Goal: Find specific page/section: Find specific page/section

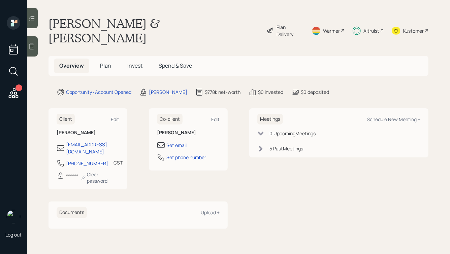
click at [74, 18] on h1 "Danny & Paula Phillips" at bounding box center [154, 30] width 212 height 29
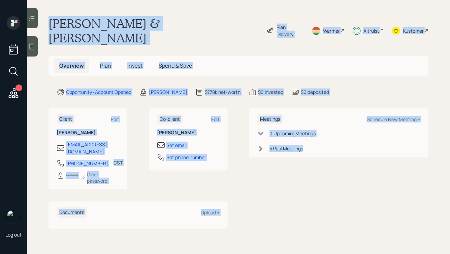
drag, startPoint x: 49, startPoint y: 20, endPoint x: 289, endPoint y: 212, distance: 307.5
click at [289, 212] on main "Danny & Paula Phillips Plan Delivery Warmer Altruist Kustomer Overview Plan Inv…" at bounding box center [238, 127] width 423 height 254
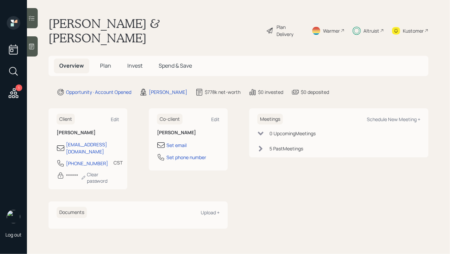
click at [123, 28] on h1 "Danny & Paula Phillips" at bounding box center [154, 30] width 212 height 29
